Goal: Communication & Community: Participate in discussion

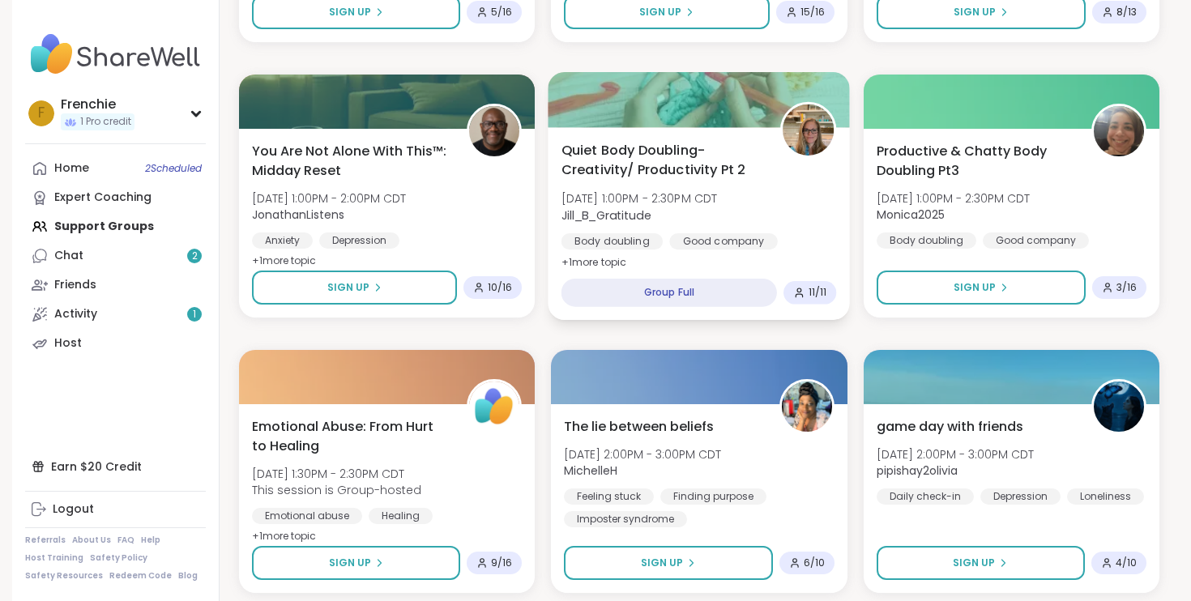
scroll to position [1045, 0]
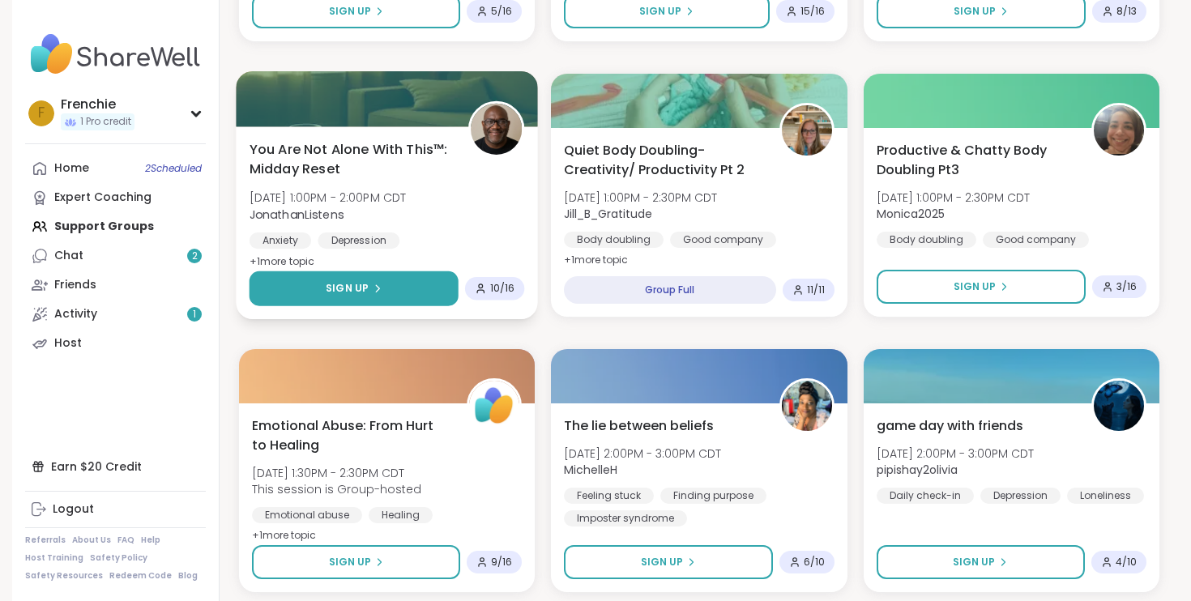
click at [399, 280] on button "Sign Up" at bounding box center [354, 288] width 209 height 35
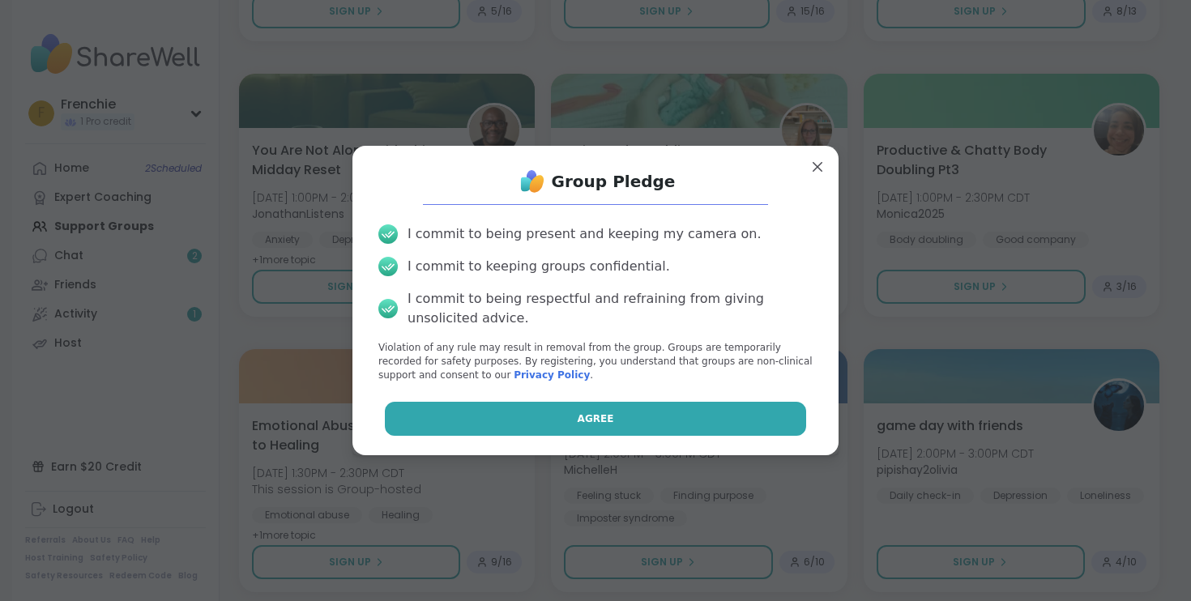
click at [600, 412] on span "Agree" at bounding box center [596, 419] width 36 height 15
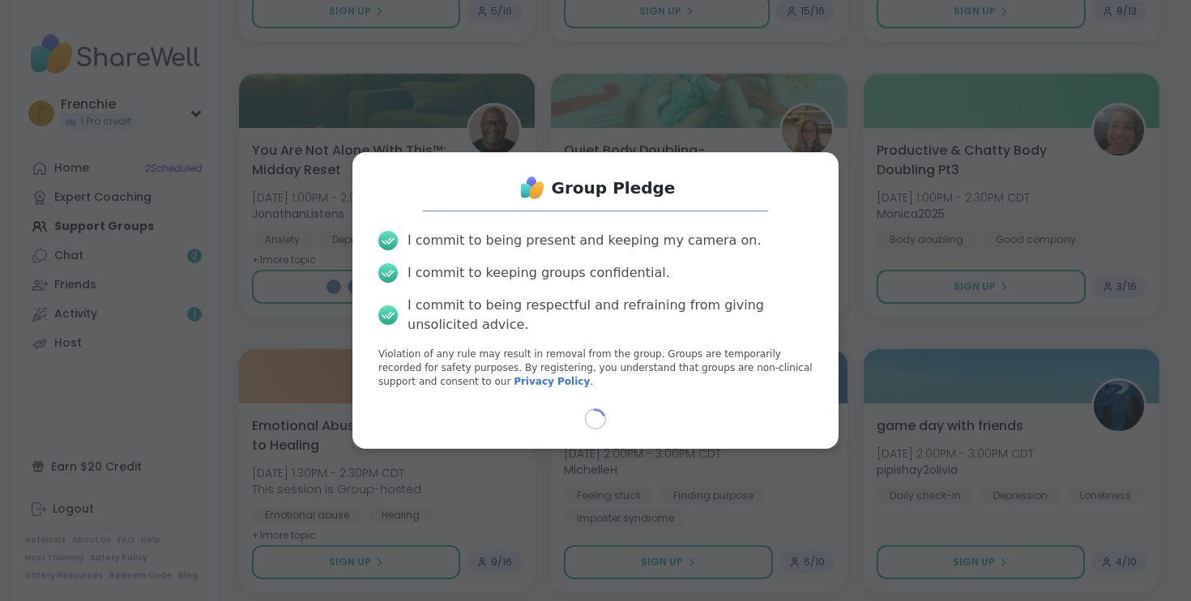
select select "**"
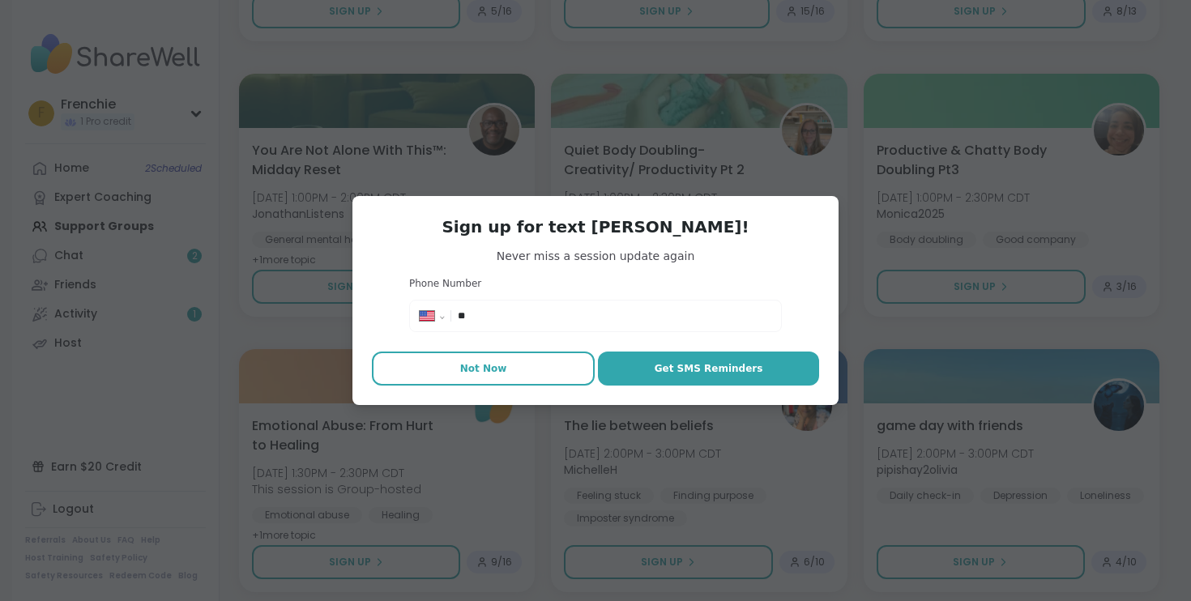
click at [523, 371] on button "Not Now" at bounding box center [483, 369] width 223 height 34
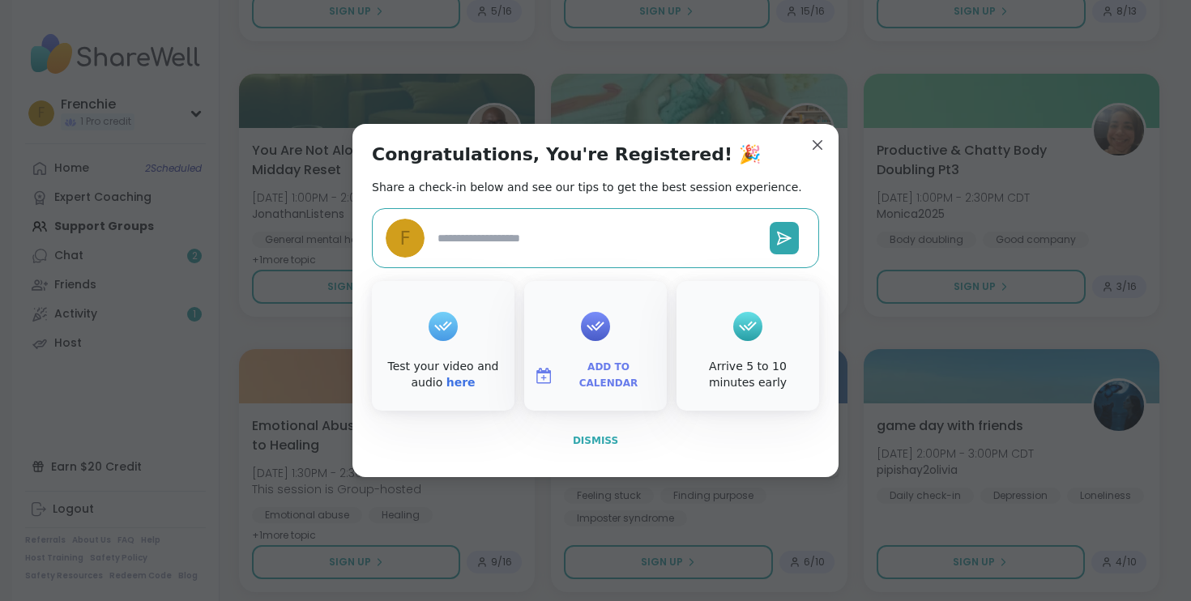
click at [599, 446] on span "Dismiss" at bounding box center [595, 440] width 45 height 11
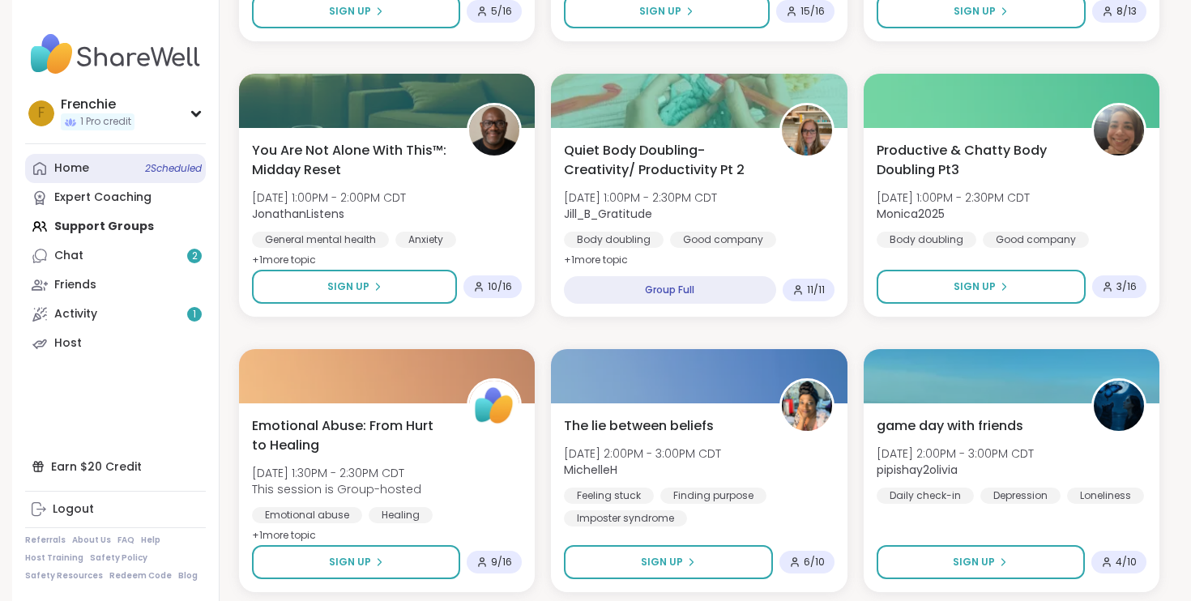
click at [163, 172] on span "2 Scheduled" at bounding box center [173, 168] width 57 height 13
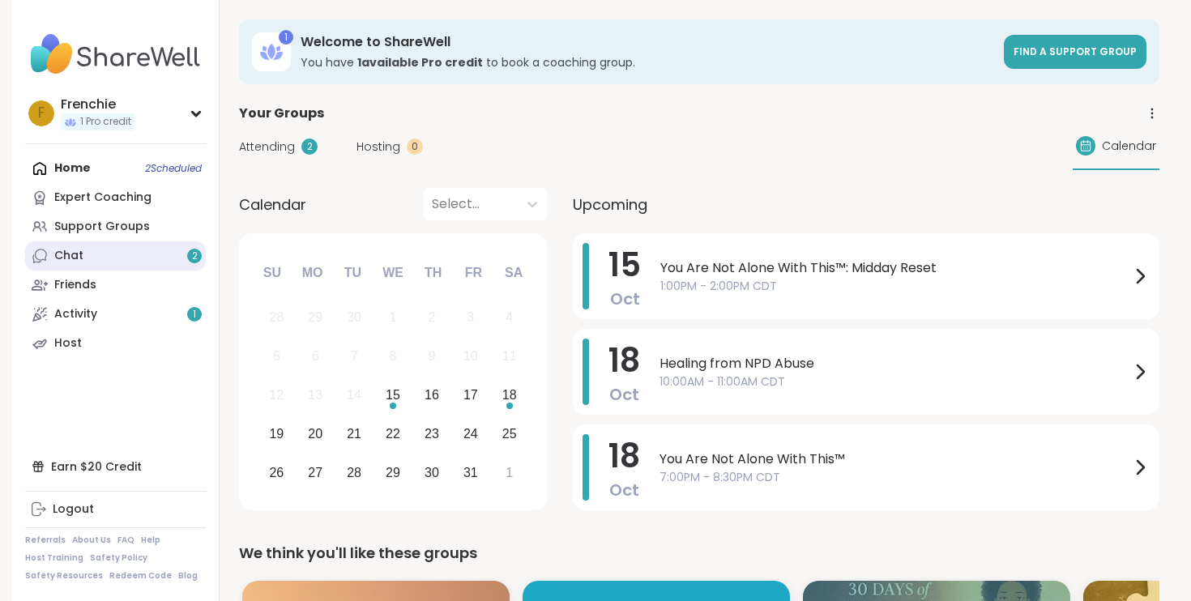
click at [88, 261] on link "Chat 2" at bounding box center [115, 255] width 181 height 29
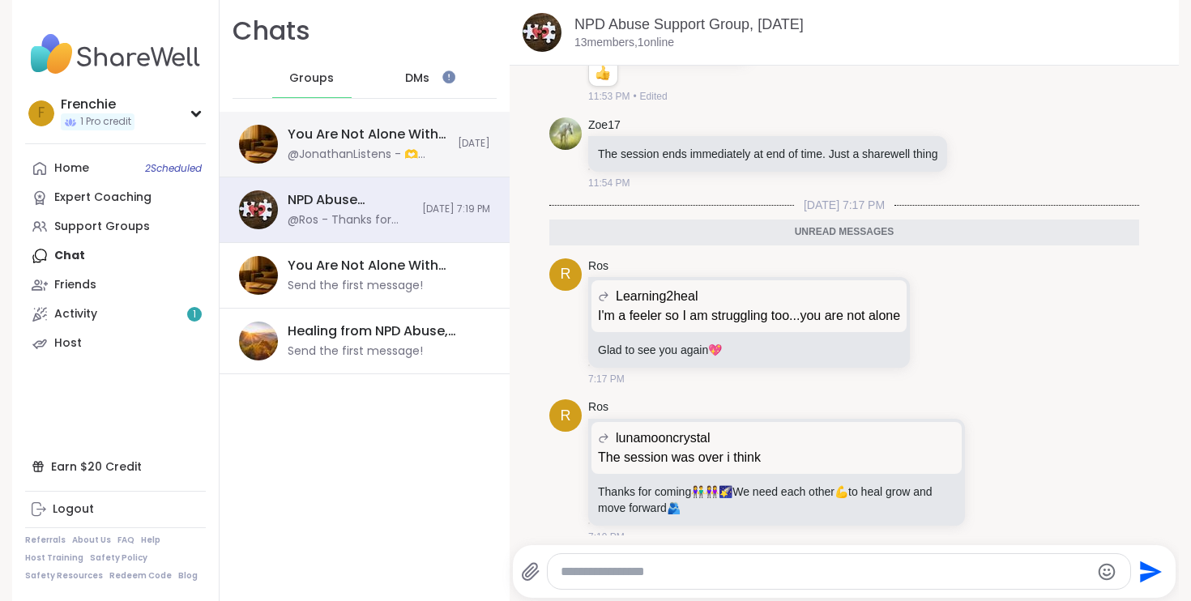
click at [429, 155] on div "@JonathanListens - 🫶 Today’s Topic 🫶 What’s a time you allowed yourself to be s…" at bounding box center [368, 155] width 160 height 16
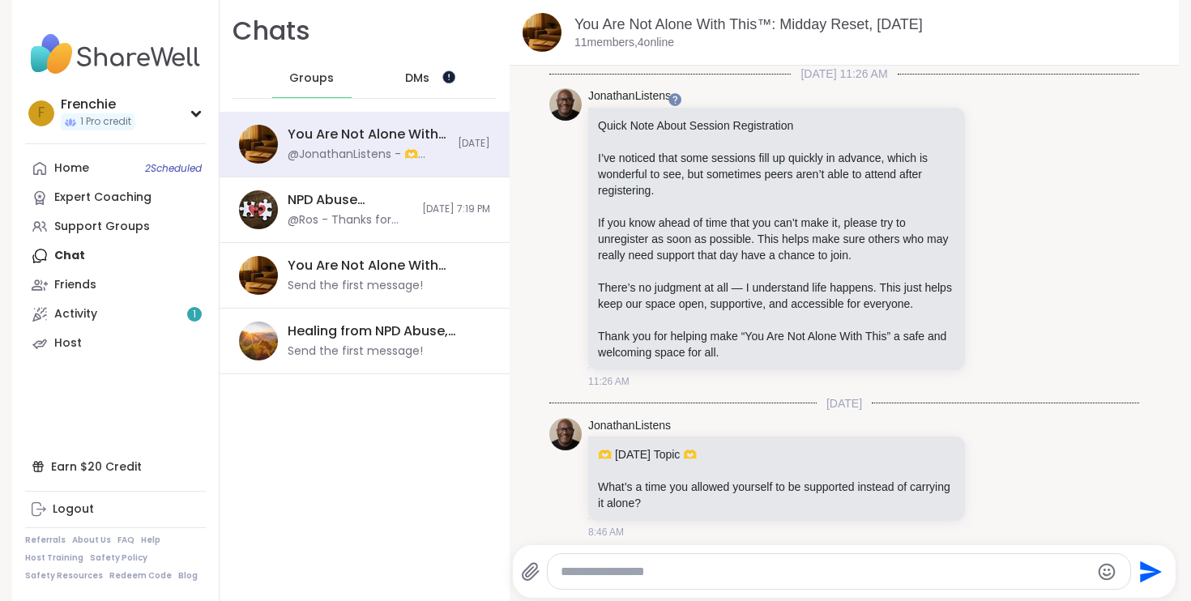
click at [443, 74] on div at bounding box center [448, 76] width 13 height 13
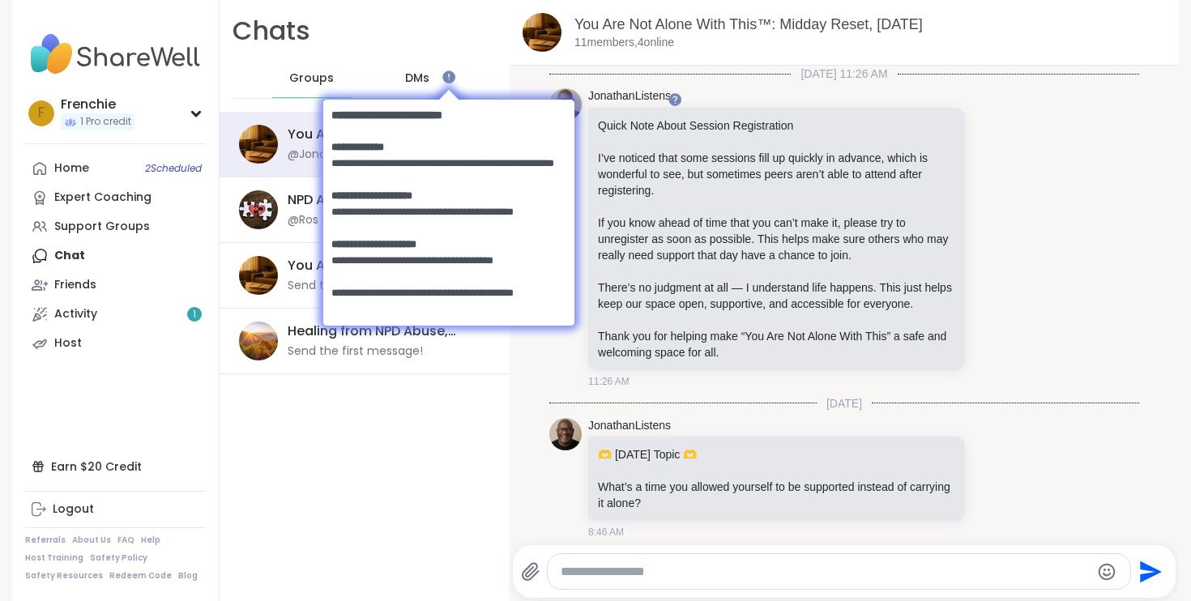
click at [413, 75] on body at bounding box center [448, 211] width 284 height 282
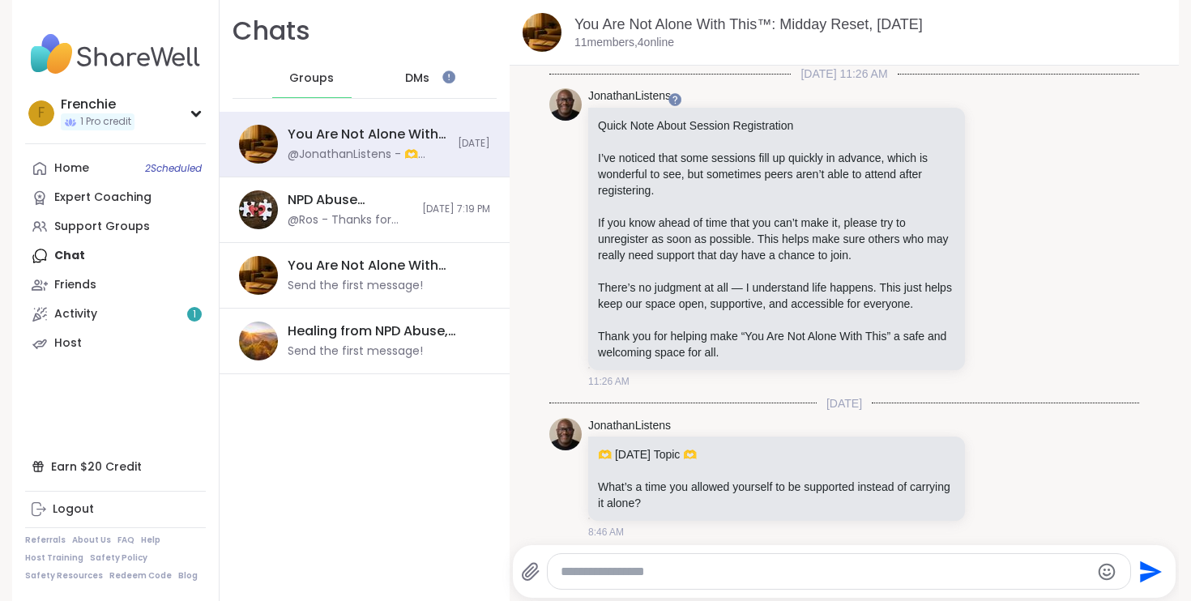
click at [414, 75] on span "DMs" at bounding box center [417, 78] width 24 height 16
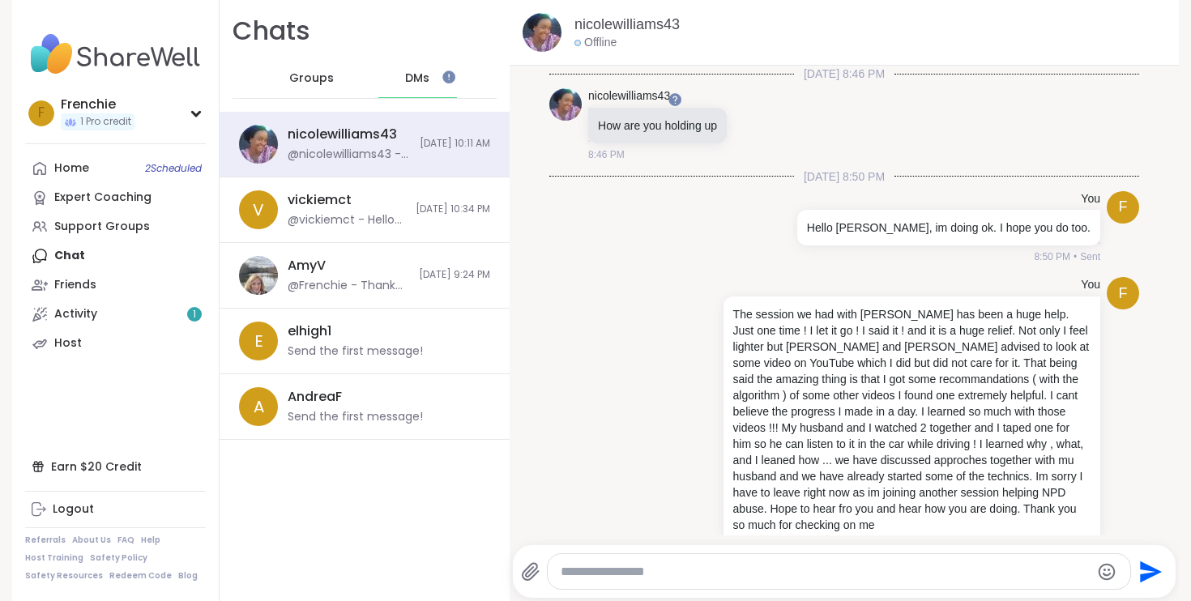
scroll to position [587, 0]
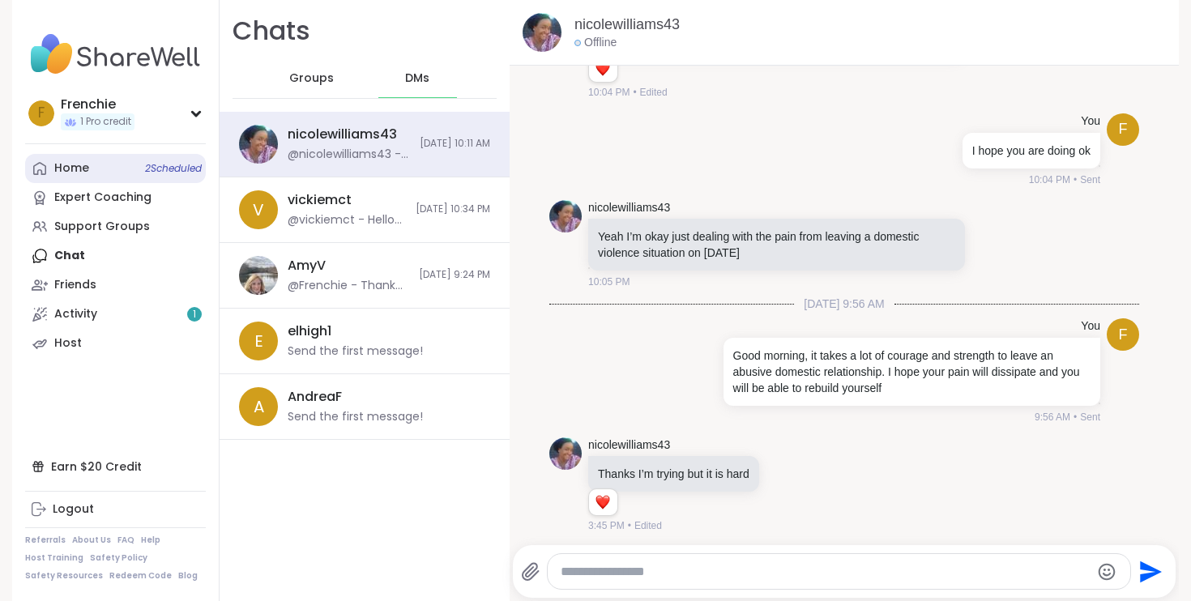
click at [170, 165] on span "2 Scheduled" at bounding box center [173, 168] width 57 height 13
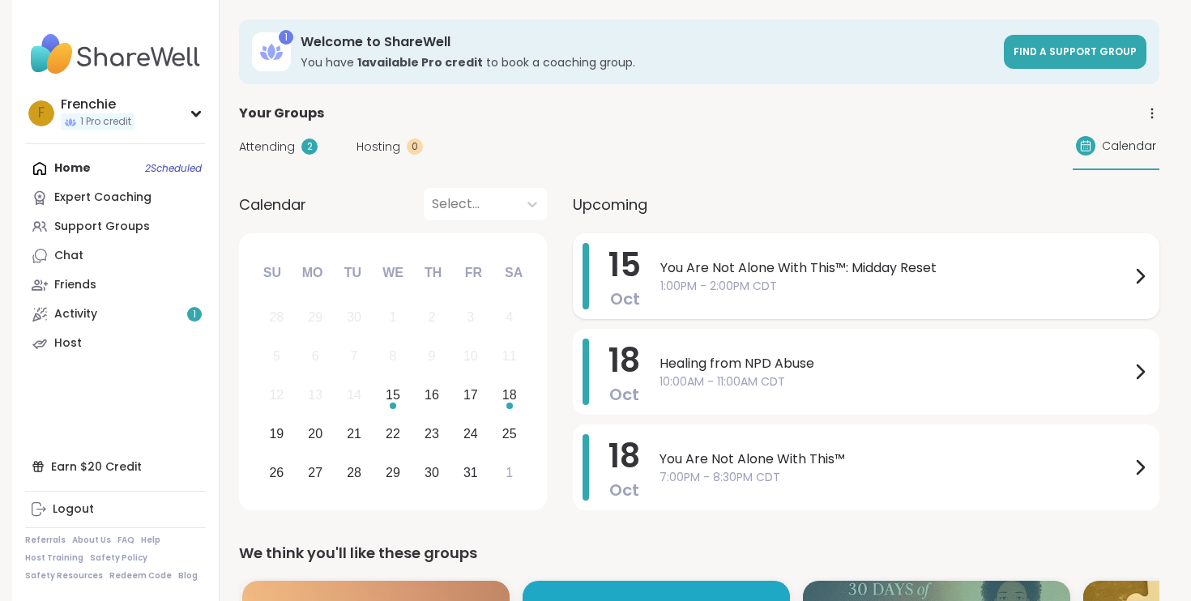
click at [888, 280] on span "1:00PM - 2:00PM CDT" at bounding box center [895, 286] width 470 height 17
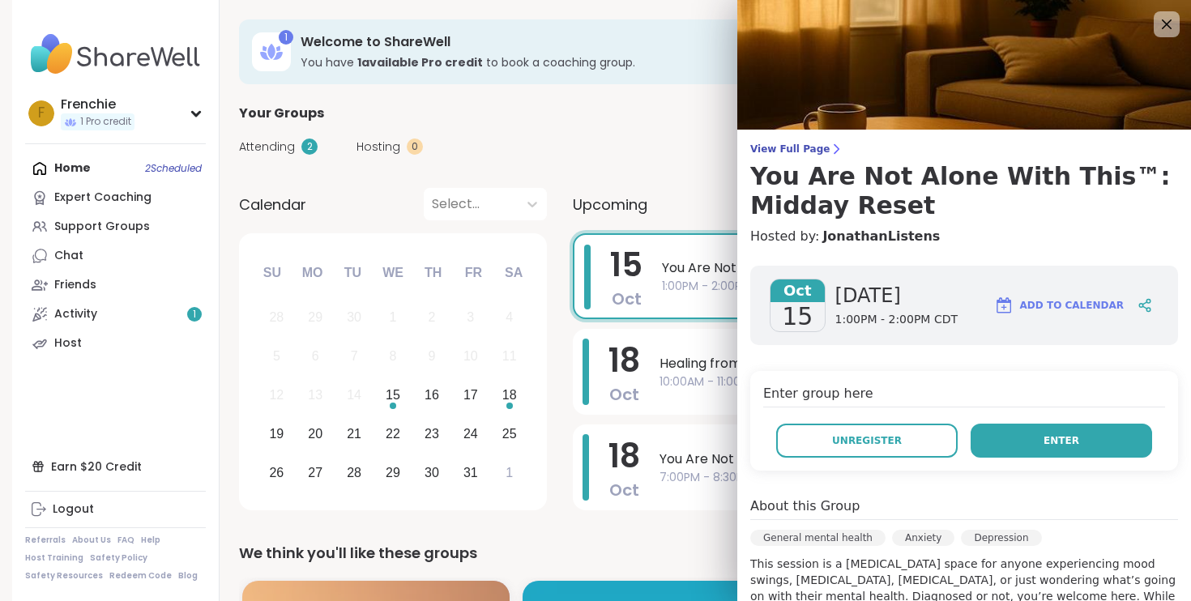
click at [1032, 442] on button "Enter" at bounding box center [1061, 441] width 181 height 34
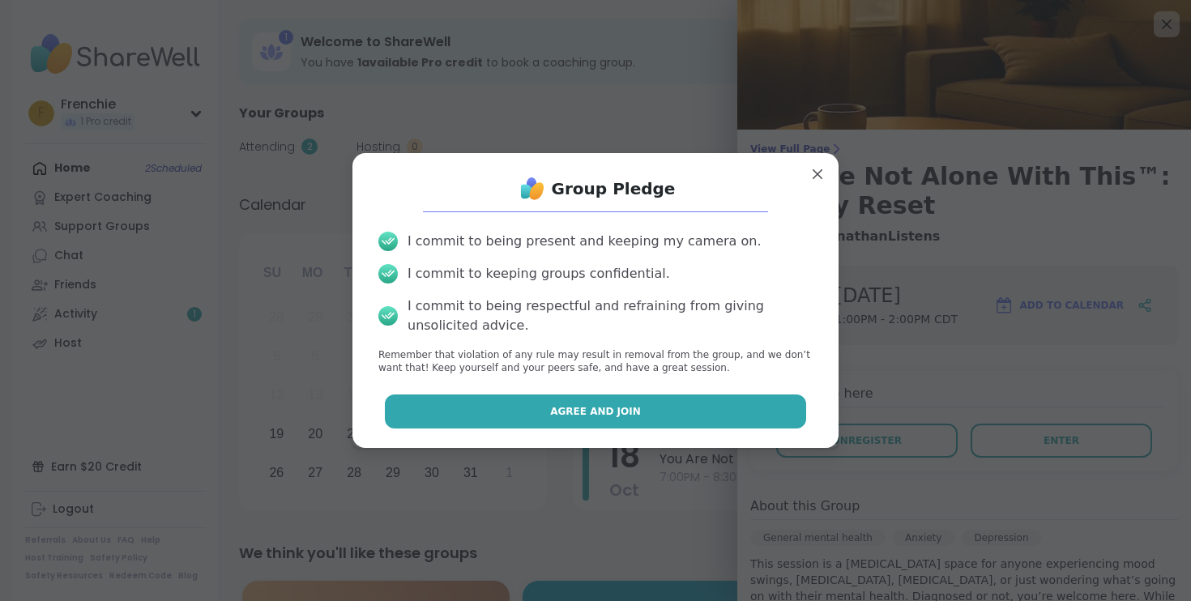
click at [676, 415] on button "Agree and Join" at bounding box center [596, 412] width 422 height 34
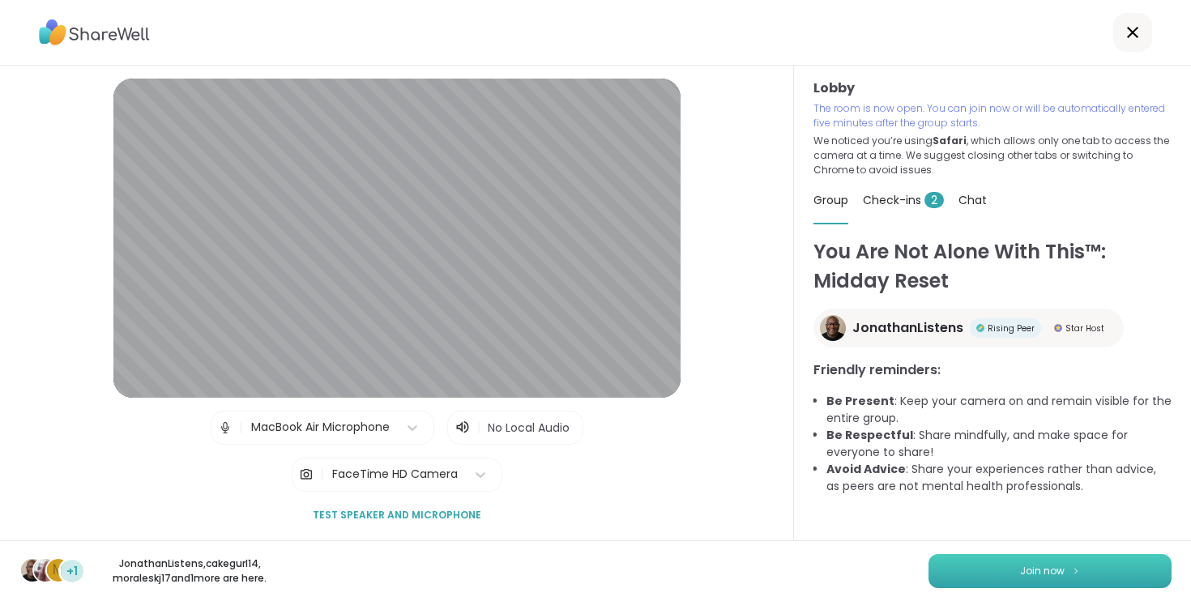
click at [1084, 573] on button "Join now" at bounding box center [1049, 571] width 243 height 34
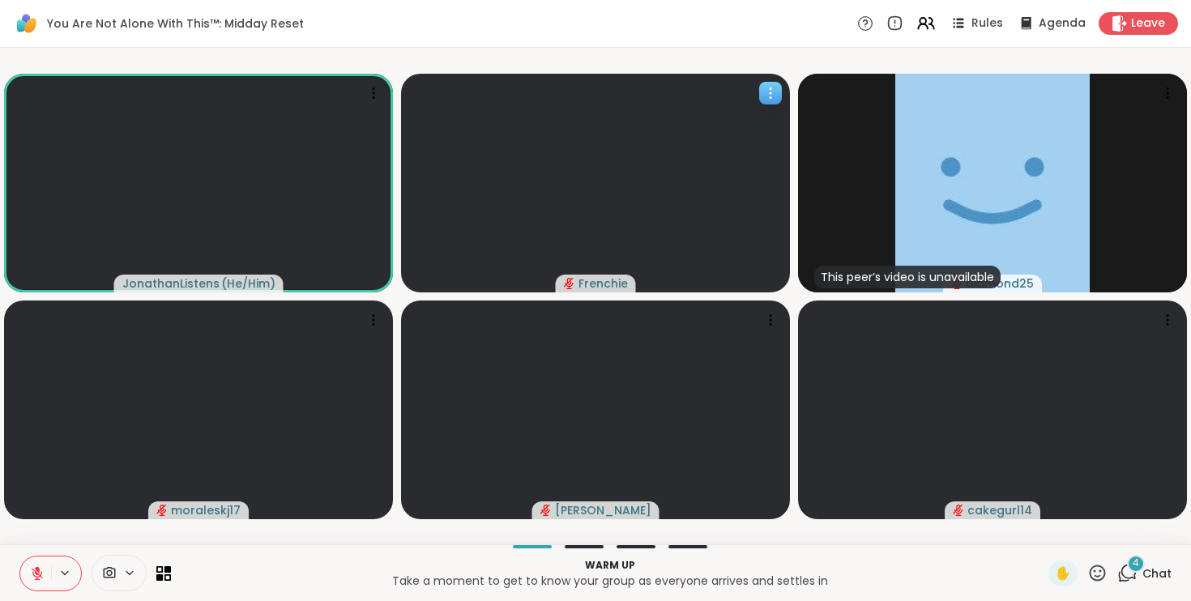
click at [772, 89] on icon at bounding box center [770, 93] width 16 height 16
click at [129, 571] on icon at bounding box center [129, 573] width 13 height 14
click at [167, 570] on icon at bounding box center [167, 569] width 7 height 7
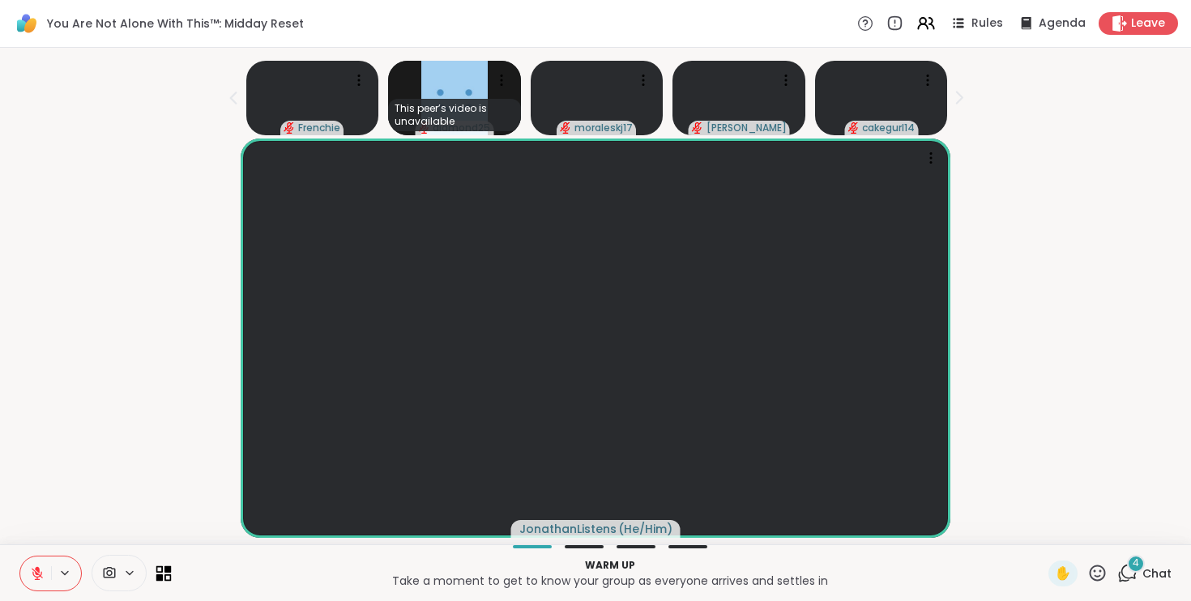
click at [167, 570] on icon at bounding box center [167, 569] width 7 height 7
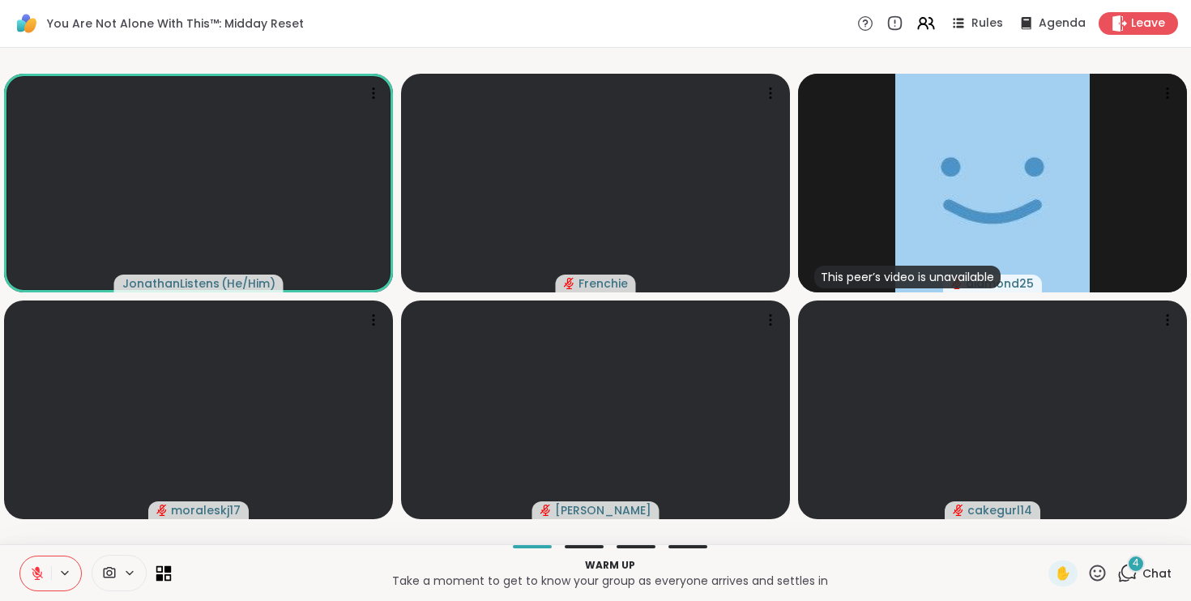
click at [165, 578] on icon at bounding box center [167, 577] width 7 height 7
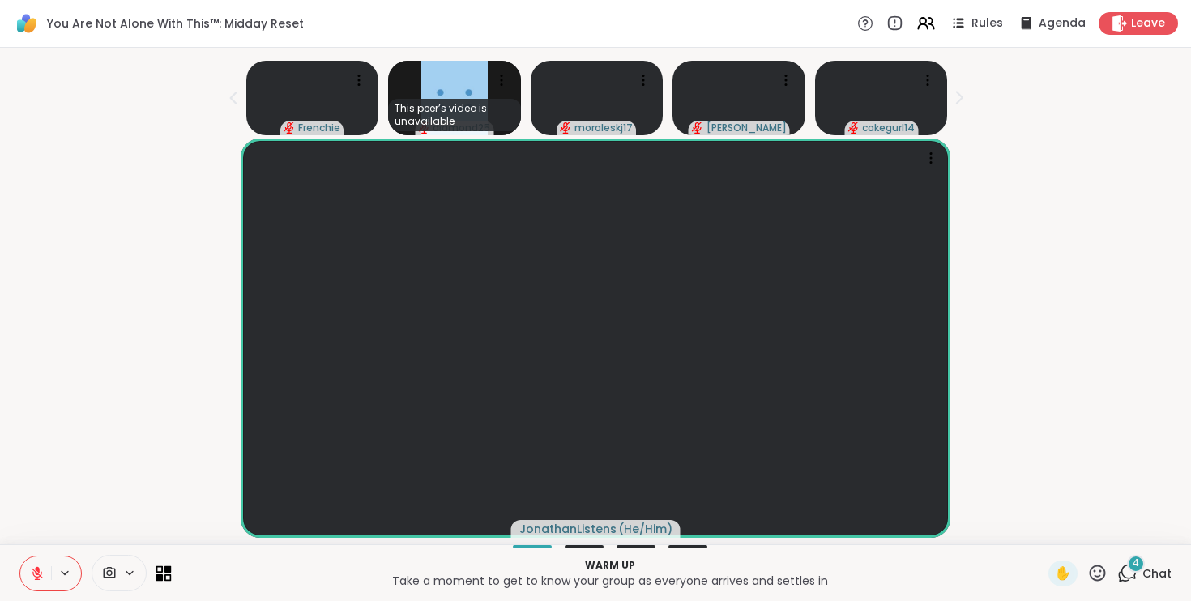
click at [165, 578] on icon at bounding box center [167, 577] width 7 height 7
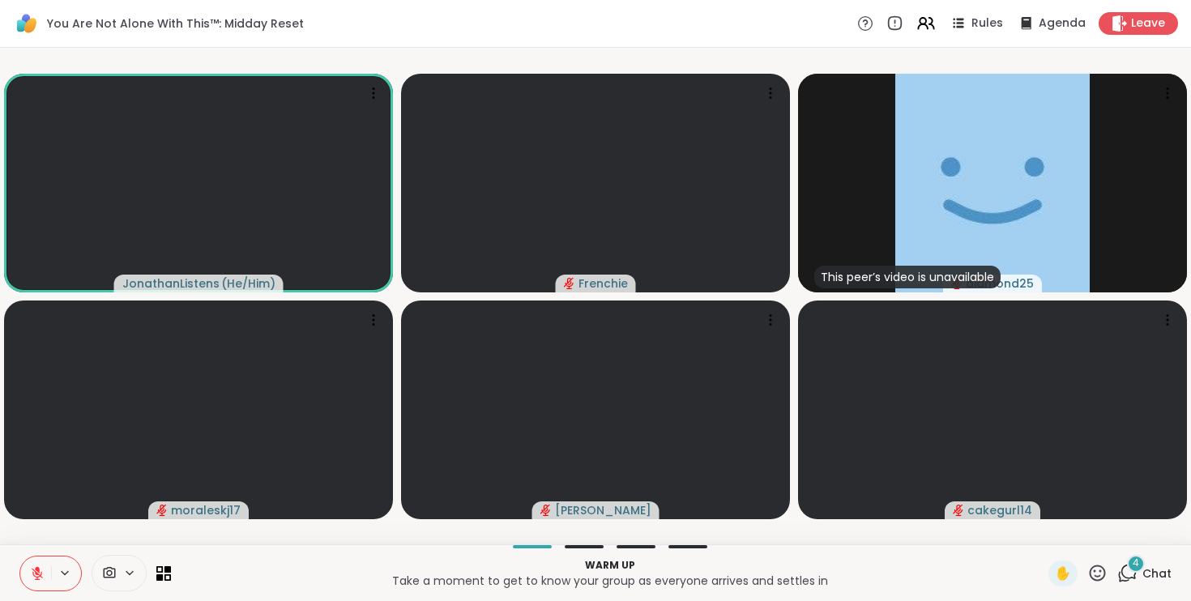
click at [1134, 574] on icon at bounding box center [1127, 573] width 20 height 20
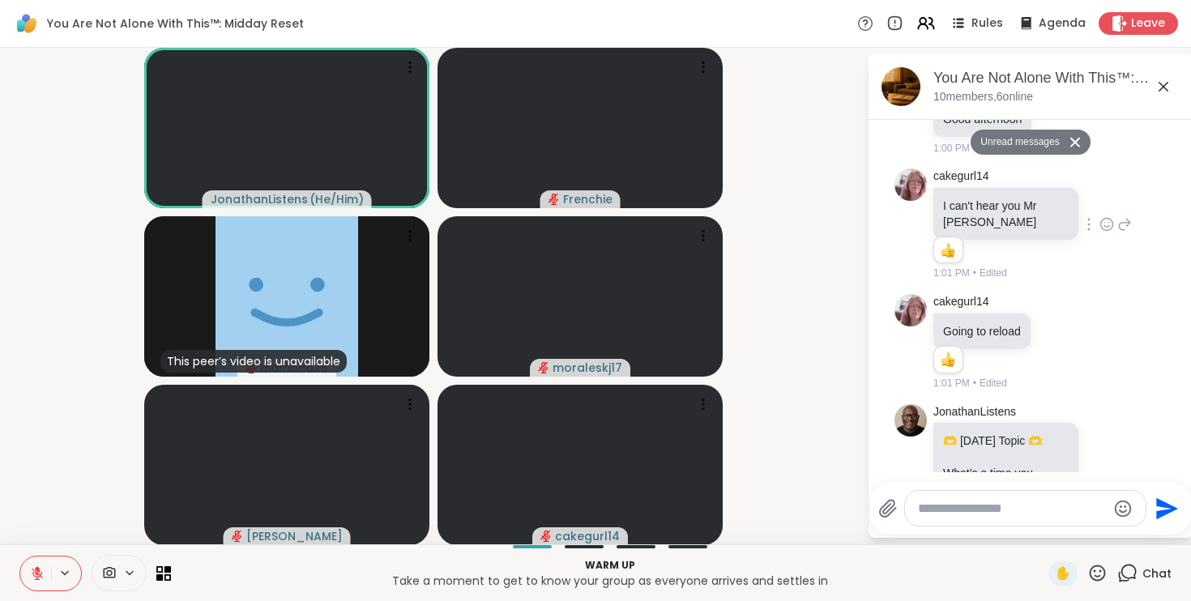
scroll to position [1008, 0]
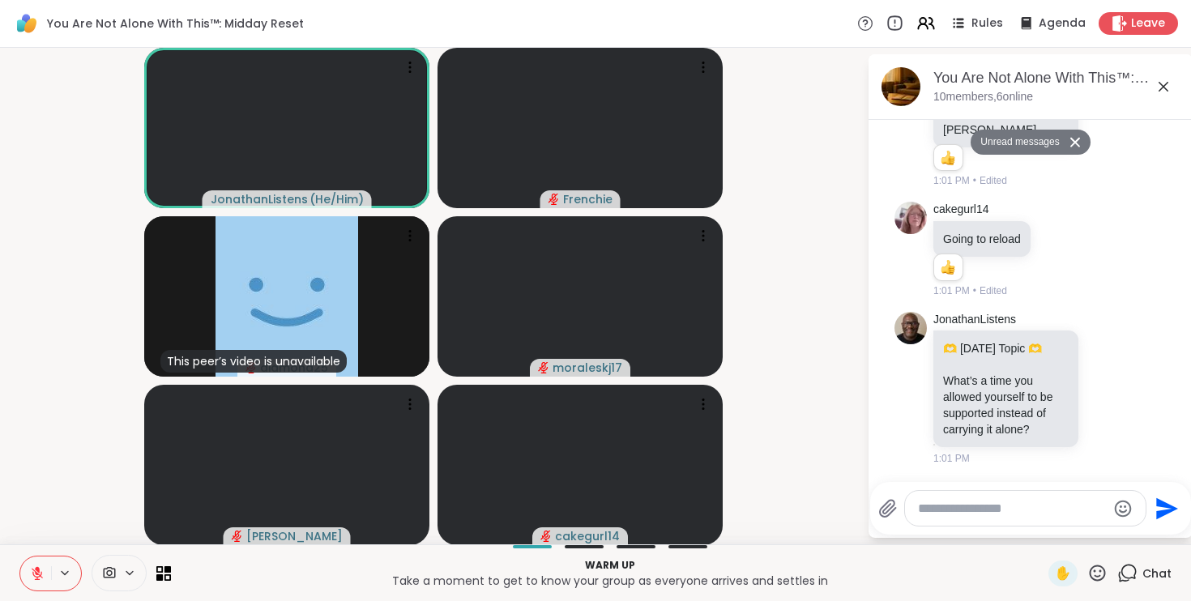
click at [895, 21] on icon at bounding box center [895, 21] width 0 height 3
click at [62, 574] on icon at bounding box center [64, 573] width 13 height 14
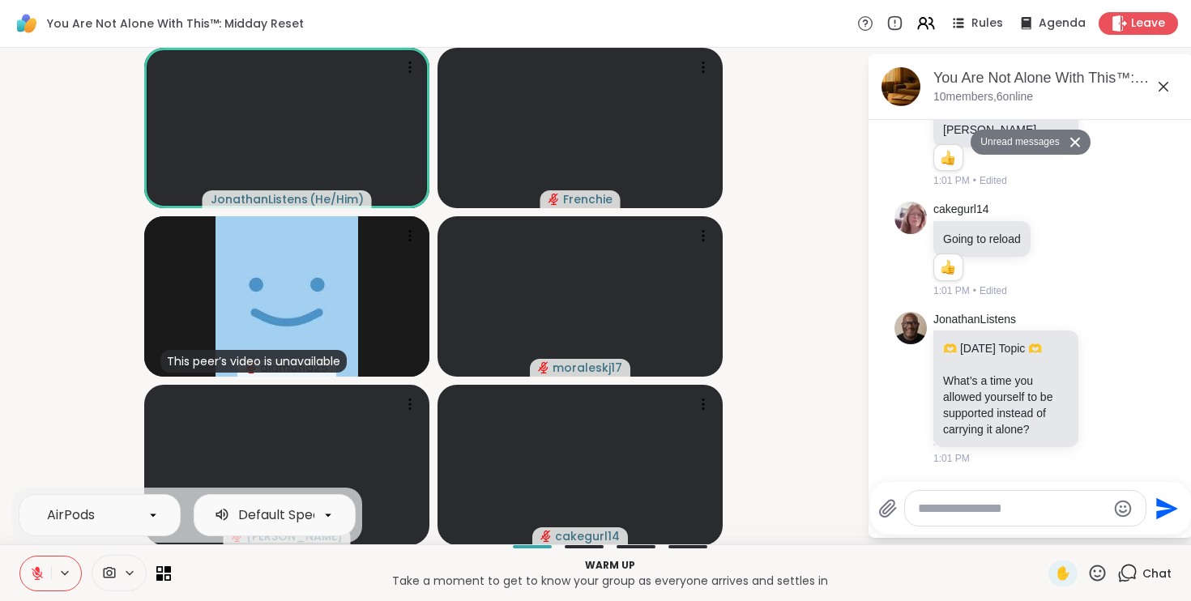
click at [123, 571] on icon at bounding box center [129, 573] width 13 height 14
